Goal: Task Accomplishment & Management: Complete application form

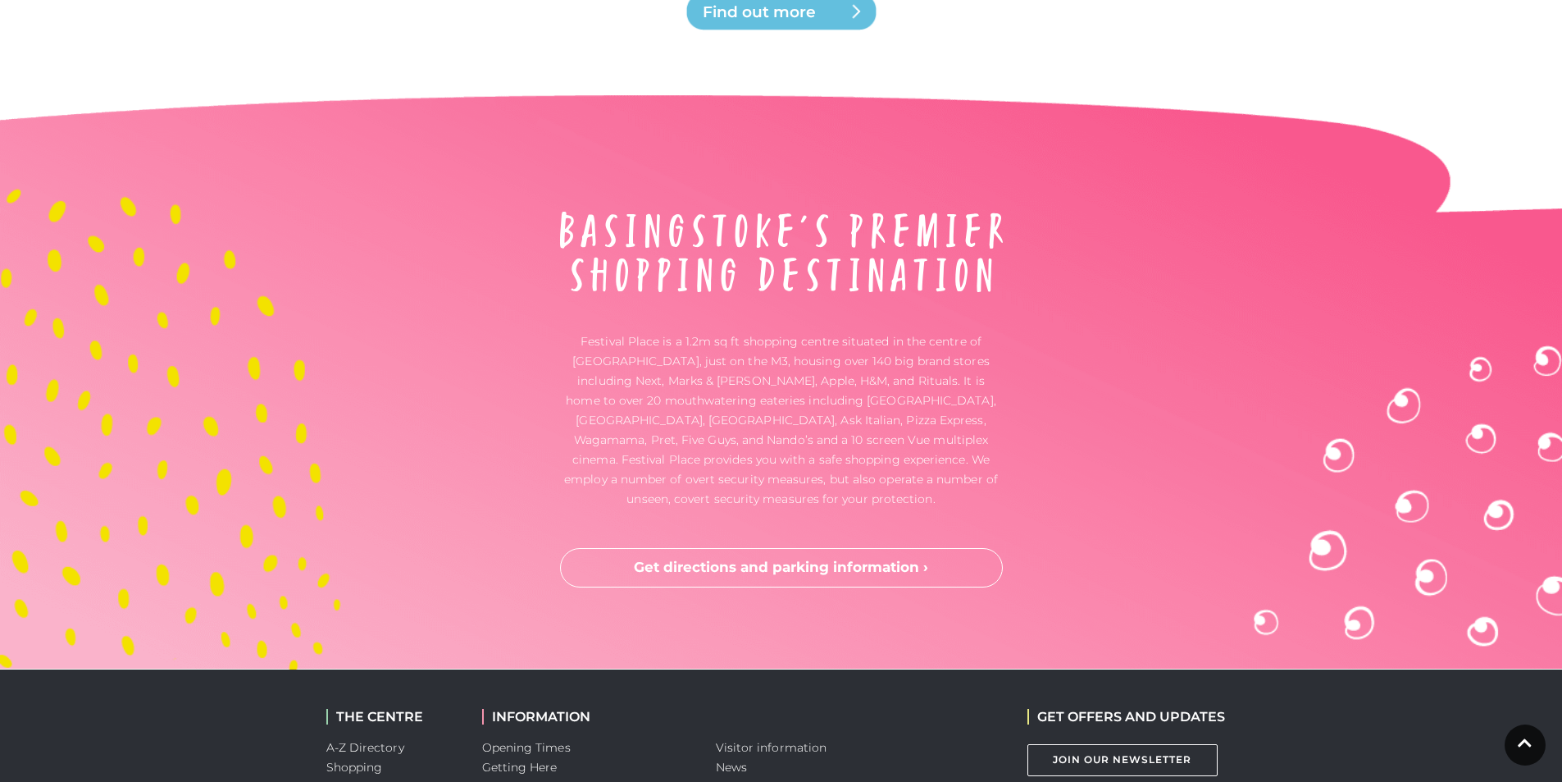
scroll to position [5458, 0]
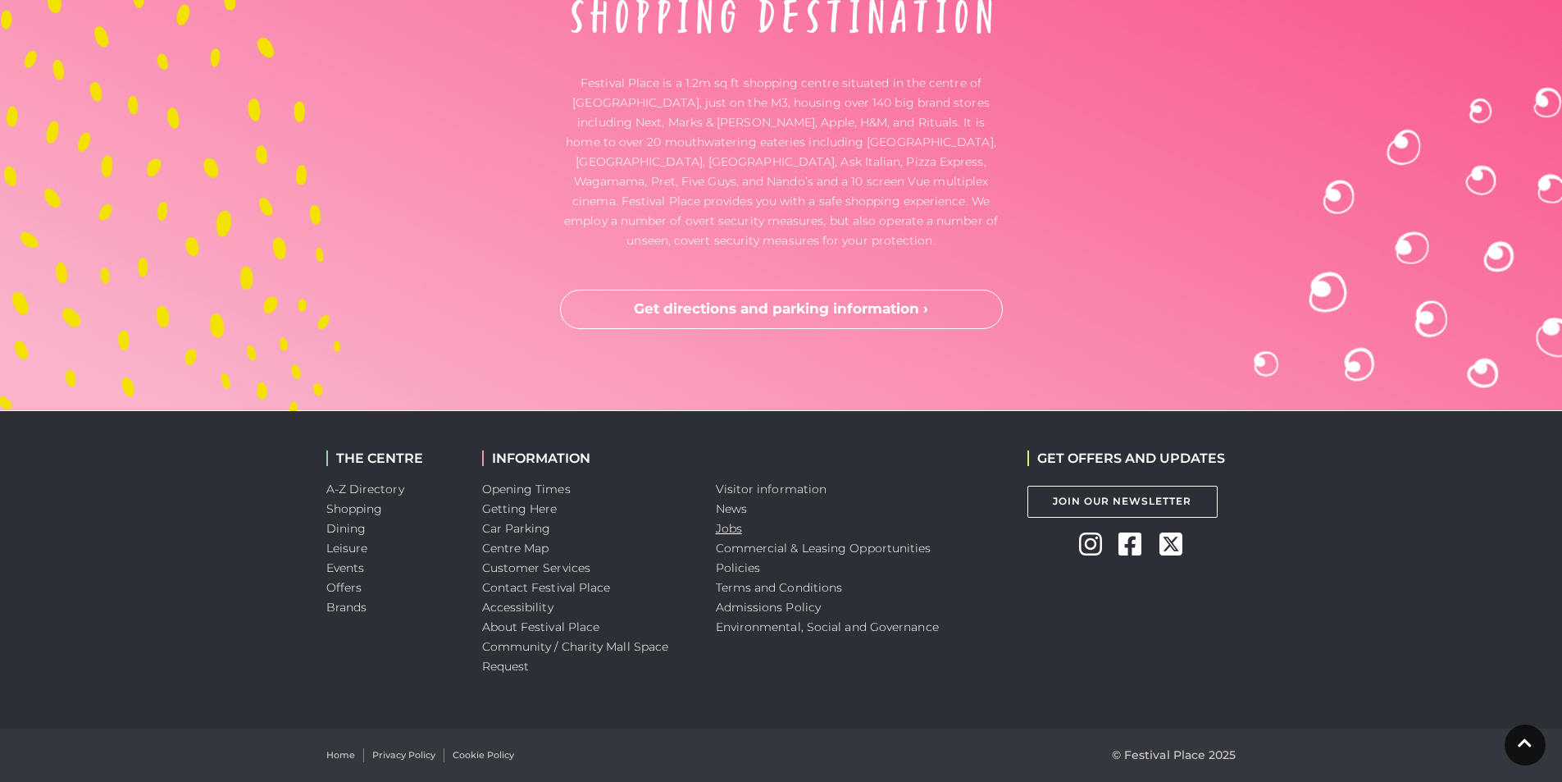
click at [728, 527] on link "Jobs" at bounding box center [729, 528] width 26 height 15
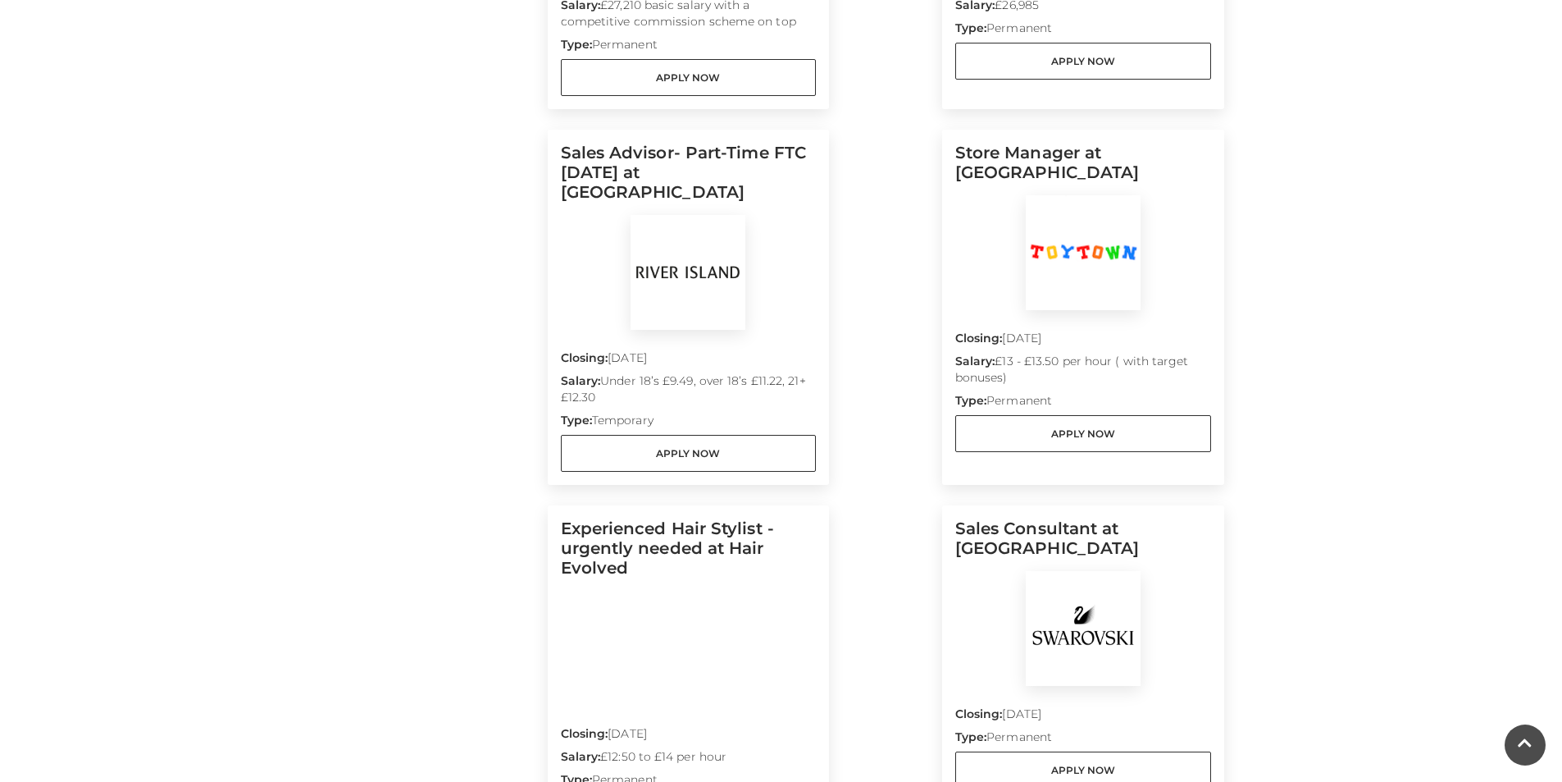
scroll to position [1312, 0]
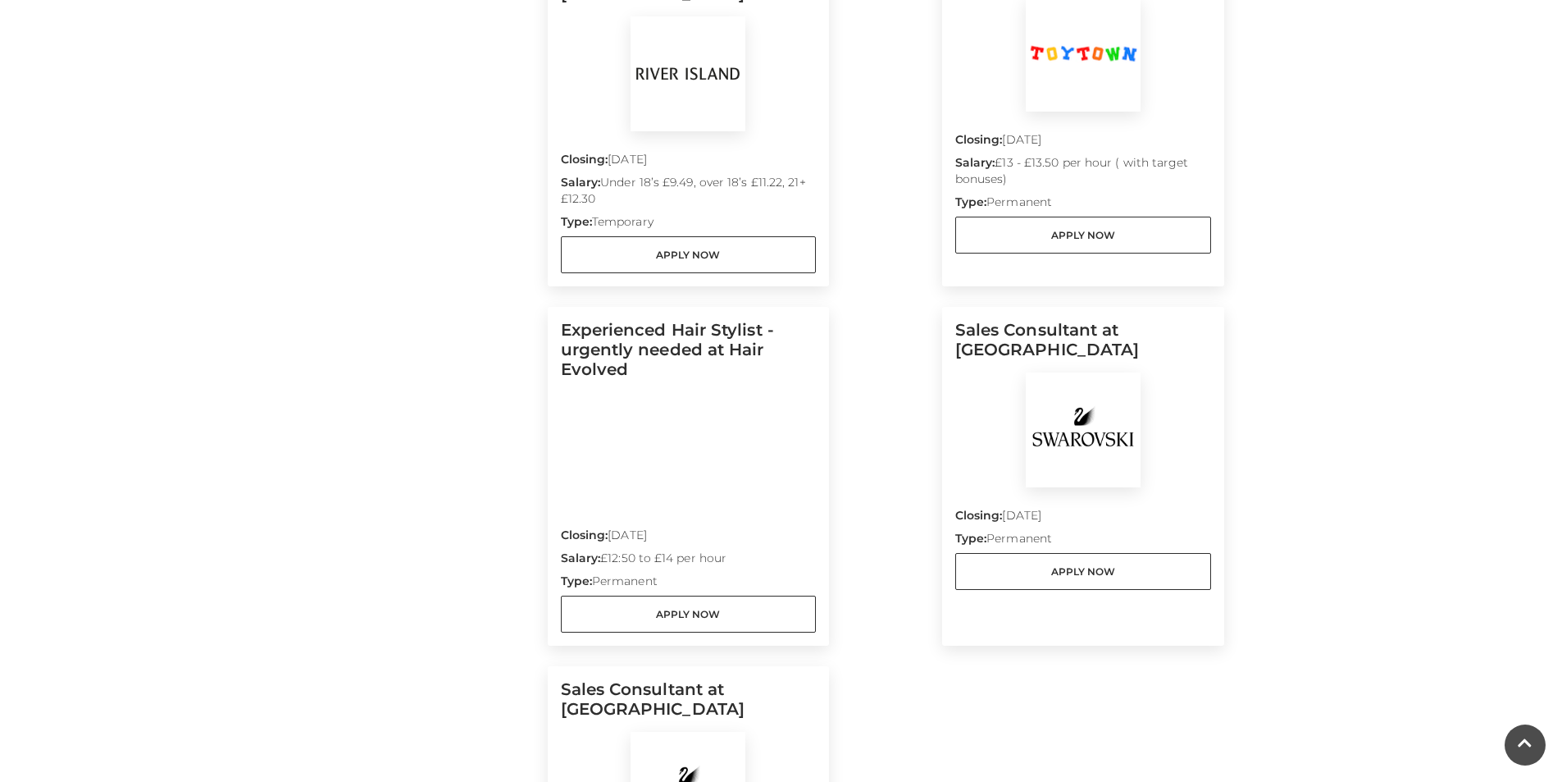
click at [1059, 372] on img at bounding box center [1083, 429] width 115 height 115
click at [1052, 553] on link "Apply Now" at bounding box center [1083, 571] width 256 height 37
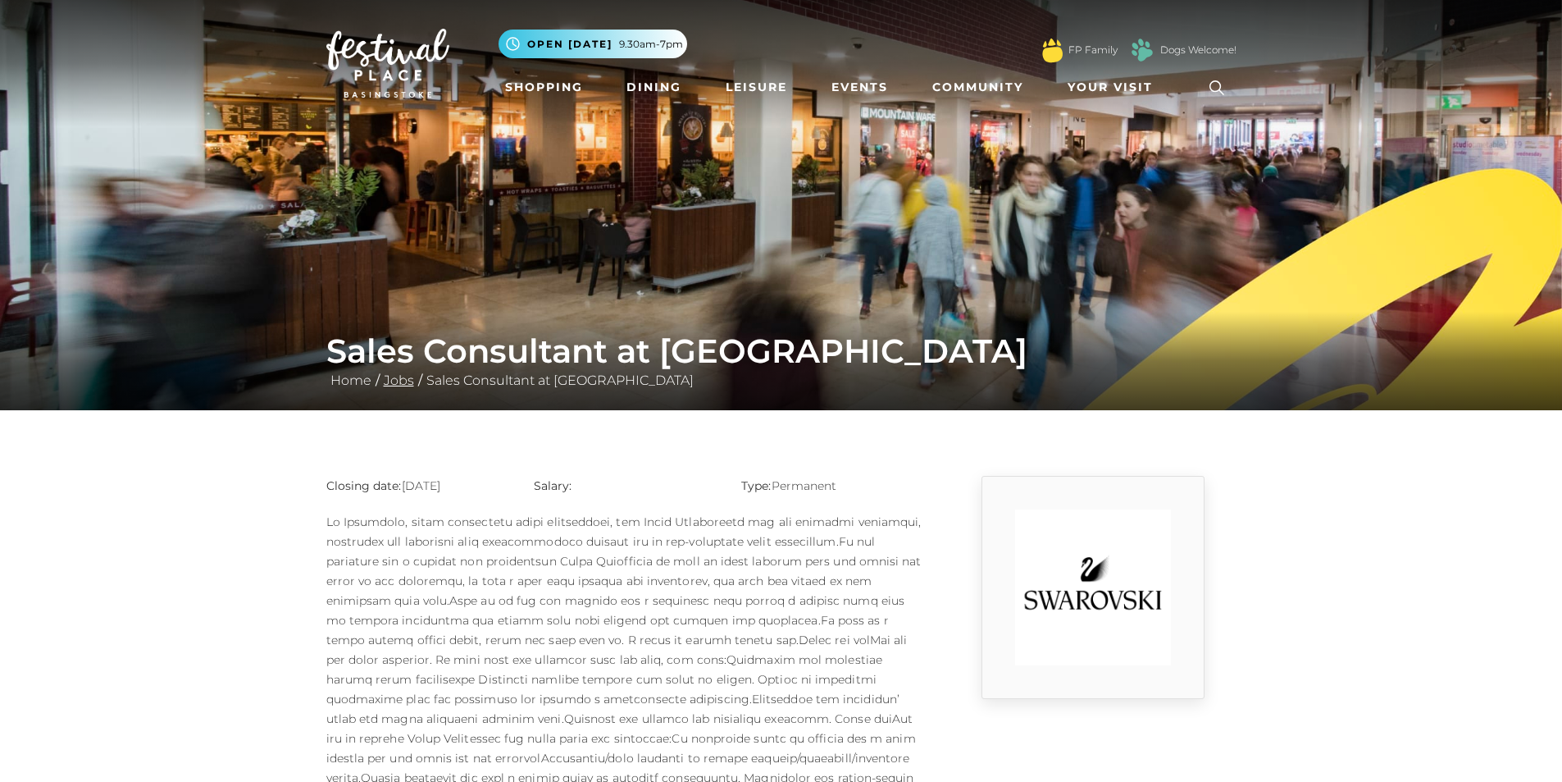
click at [393, 376] on link "Jobs" at bounding box center [399, 380] width 39 height 16
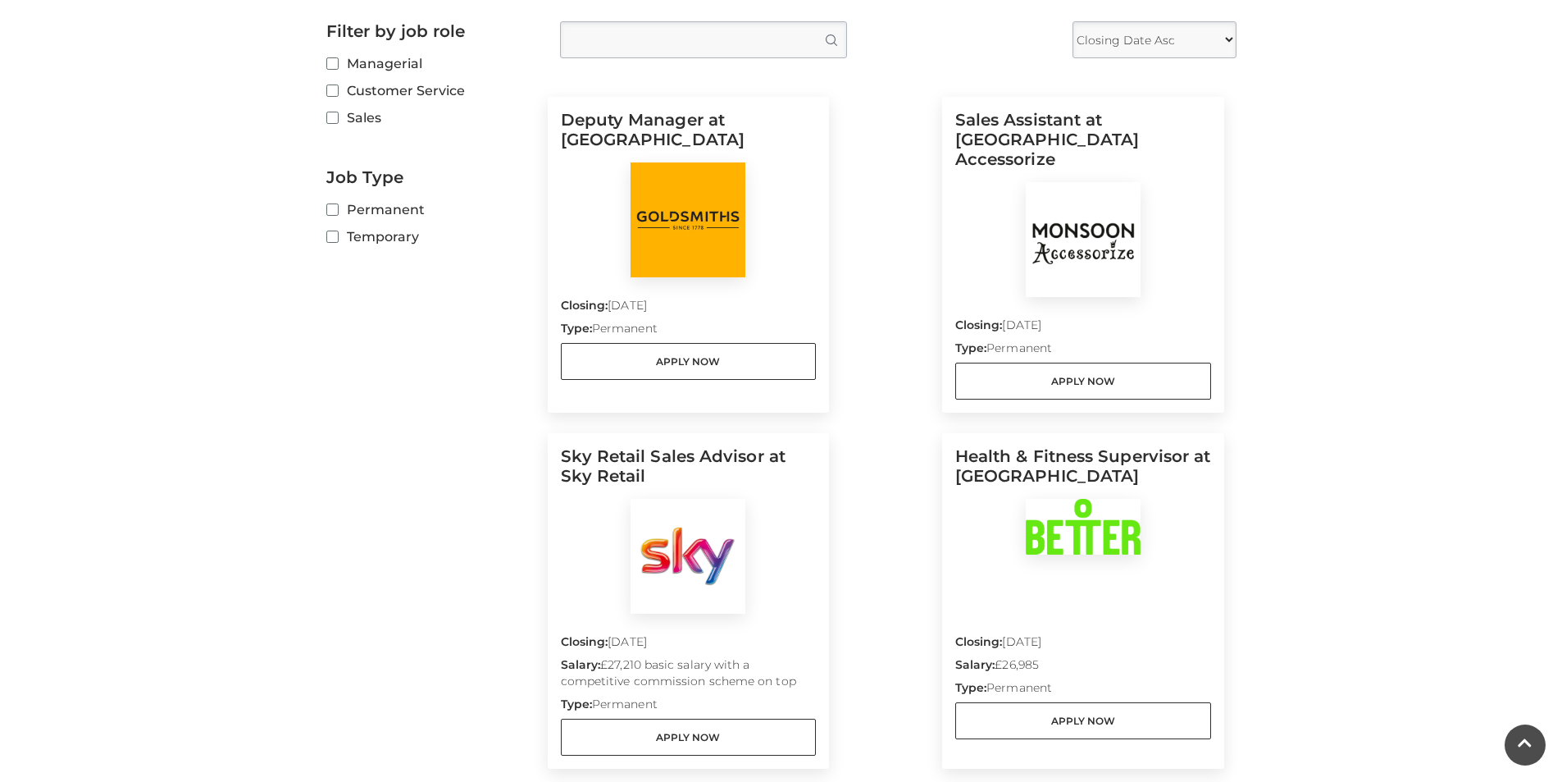
scroll to position [410, 0]
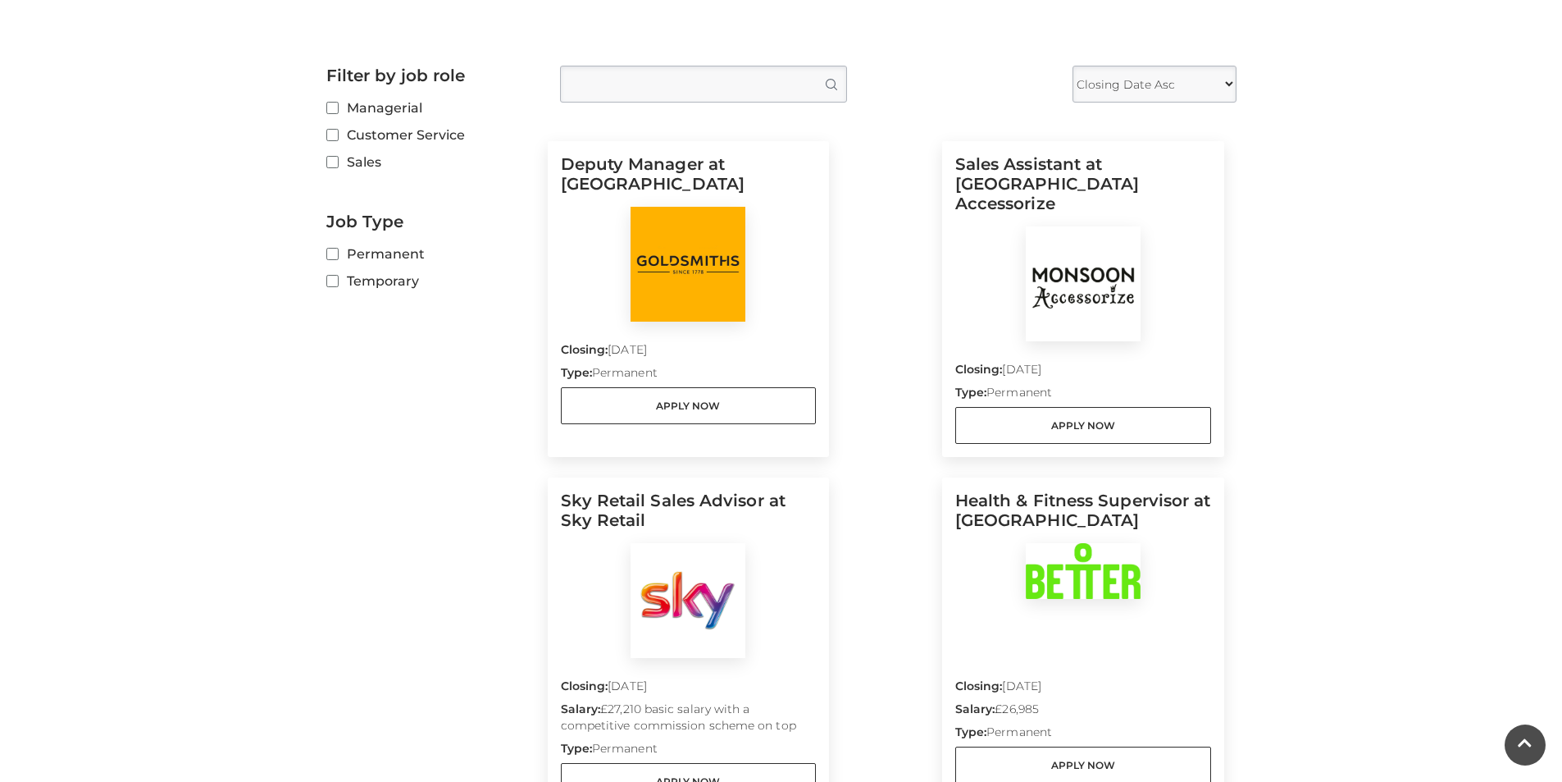
click at [1106, 300] on img at bounding box center [1083, 283] width 115 height 115
click at [1073, 407] on link "Apply Now" at bounding box center [1083, 425] width 256 height 37
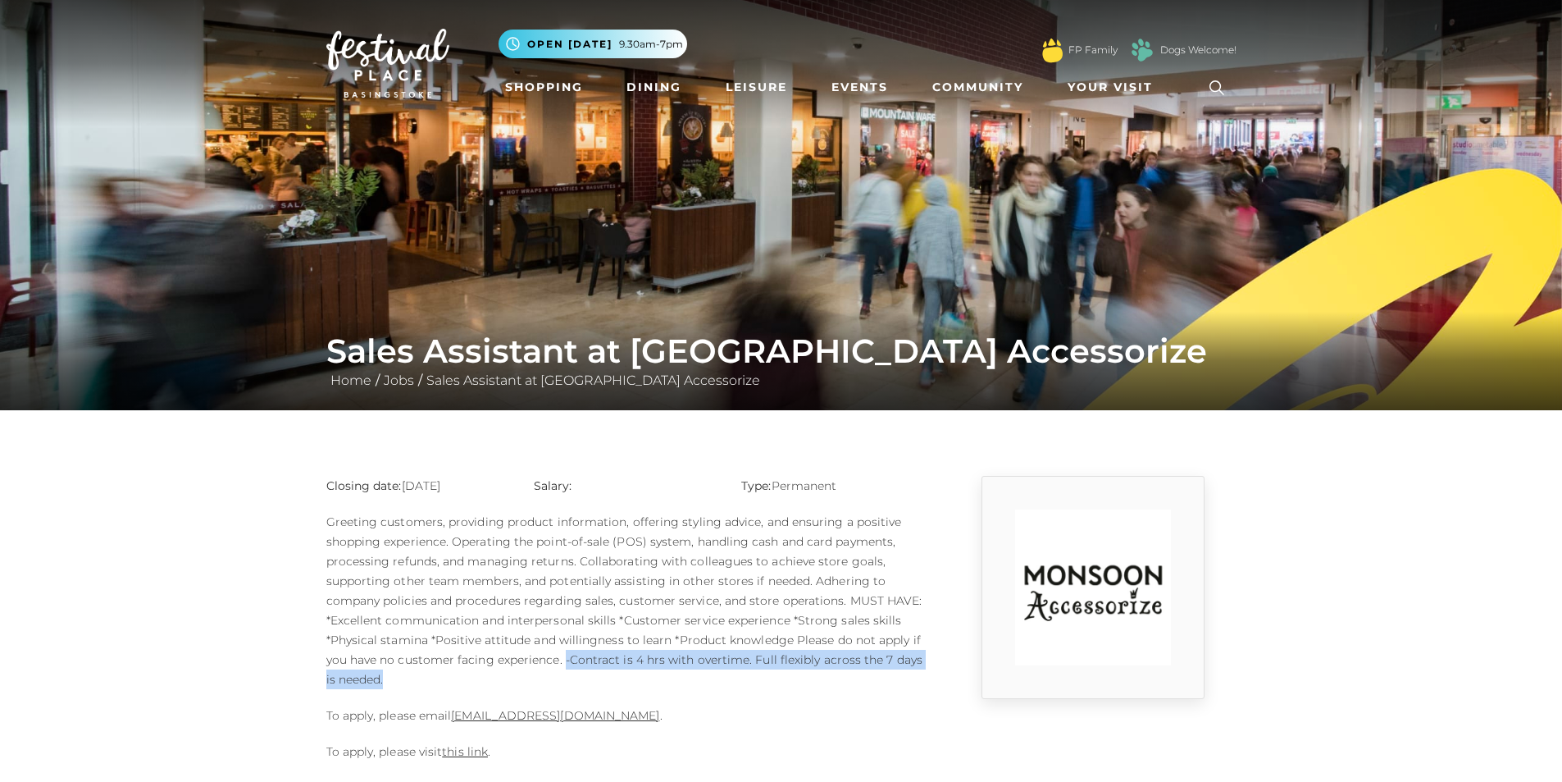
drag, startPoint x: 565, startPoint y: 659, endPoint x: 551, endPoint y: 680, distance: 25.5
click at [551, 680] on p "Greeting customers, providing product information, offering styling advice, and…" at bounding box center [625, 600] width 599 height 177
